Goal: Find specific page/section: Find specific page/section

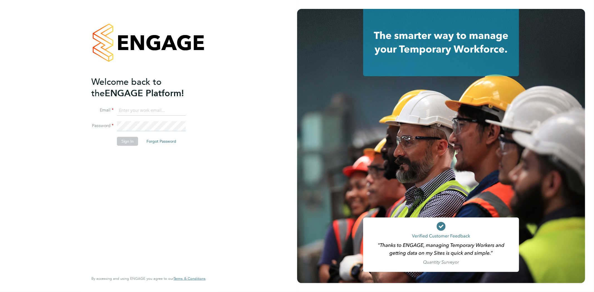
type input "info@cbwstaffingsolutions.com"
click at [127, 141] on button "Sign In" at bounding box center [127, 141] width 21 height 9
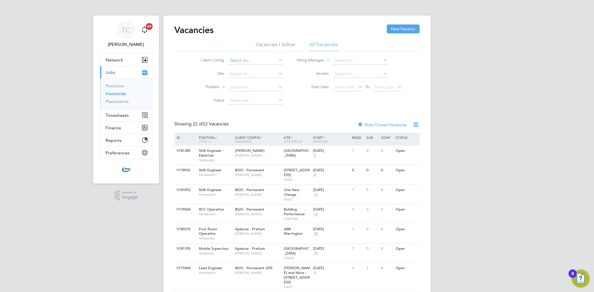
click at [266, 60] on input at bounding box center [255, 61] width 55 height 8
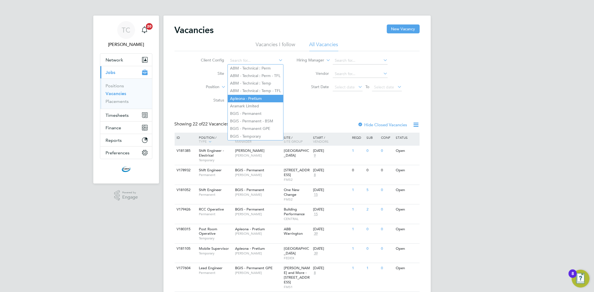
click at [256, 101] on li "Apleona - Pretium" at bounding box center [255, 99] width 55 height 8
type input "Apleona - Pretium"
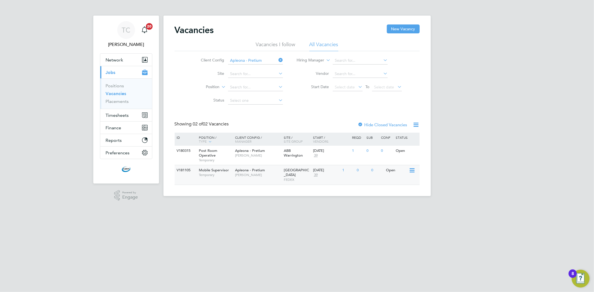
click at [247, 168] on span "Apleona - Pretium" at bounding box center [250, 170] width 30 height 5
